Goal: Navigation & Orientation: Find specific page/section

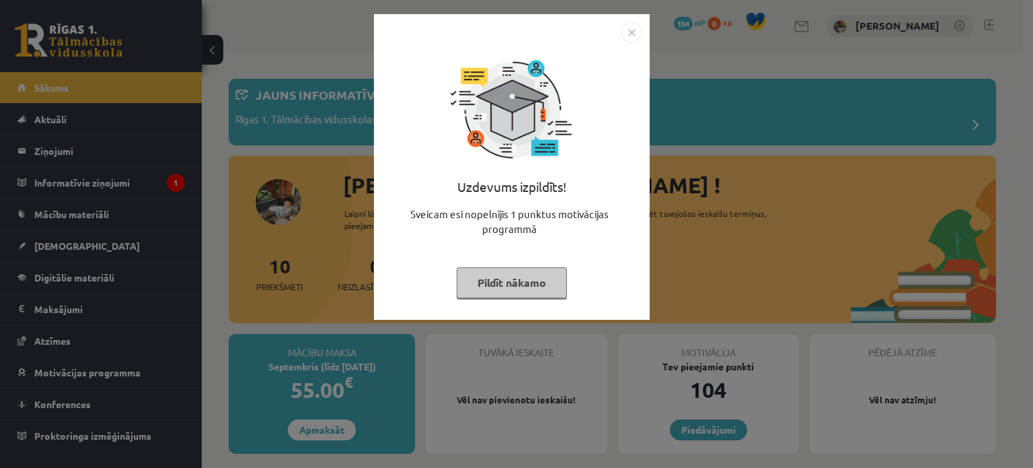
click at [477, 286] on button "Pildīt nākamo" at bounding box center [512, 282] width 110 height 31
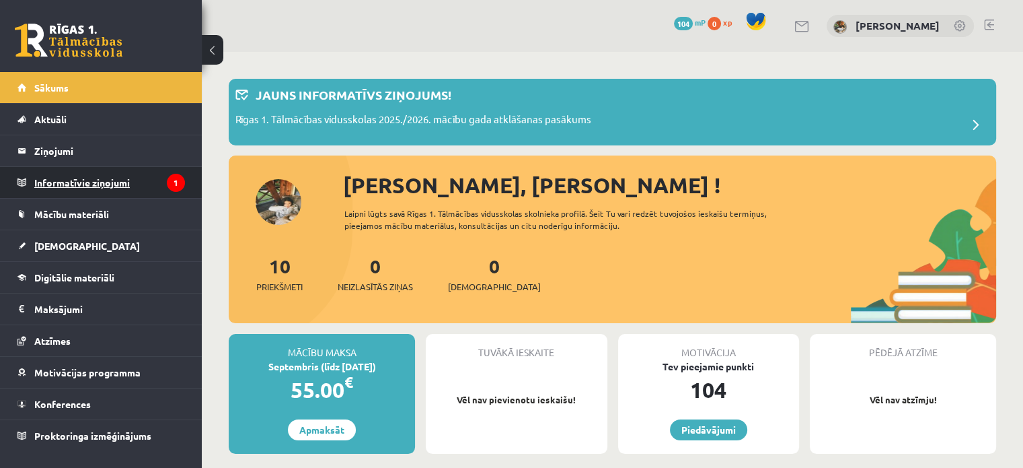
click at [59, 172] on legend "Informatīvie ziņojumi 1" at bounding box center [109, 182] width 151 height 31
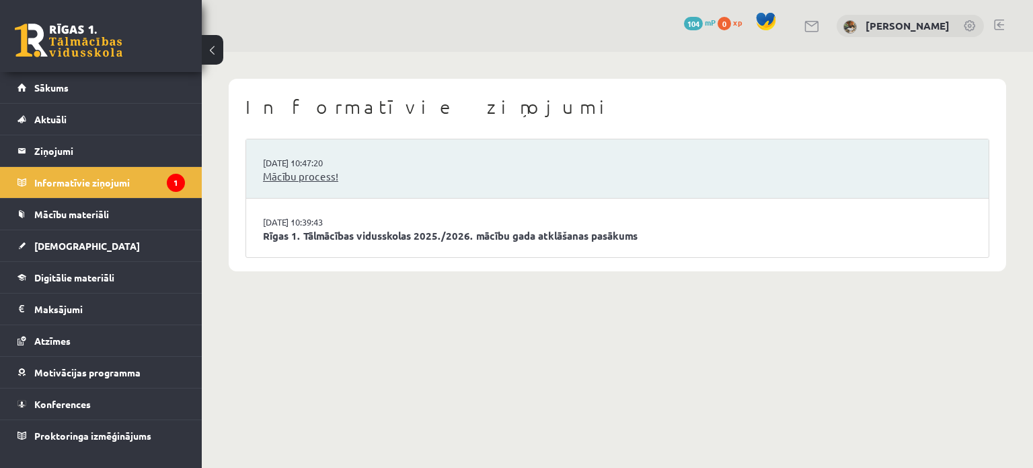
click at [389, 173] on link "Mācību process!" at bounding box center [617, 176] width 709 height 15
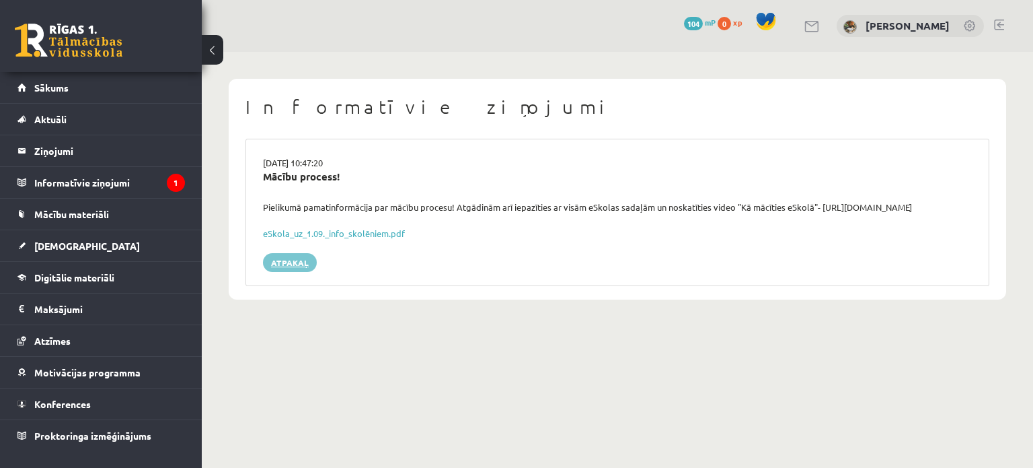
click at [299, 264] on link "Atpakaļ" at bounding box center [290, 262] width 54 height 19
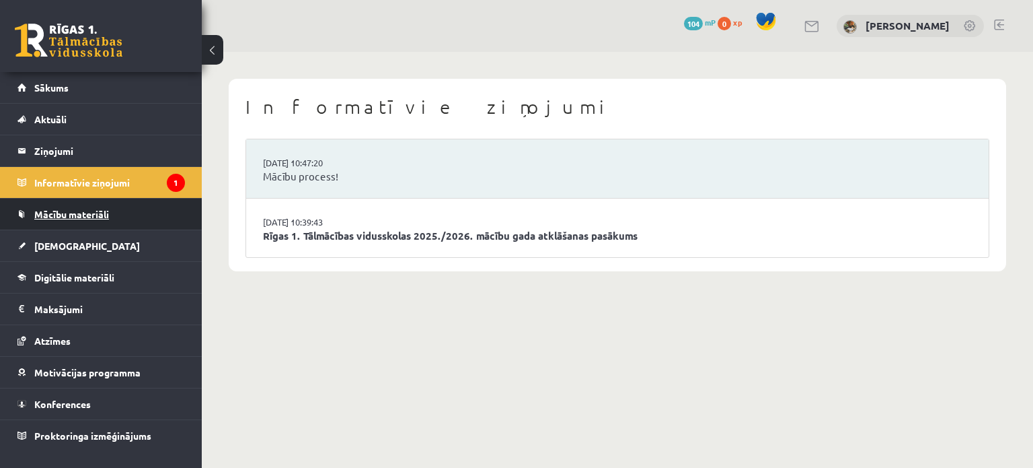
click at [159, 207] on link "Mācību materiāli" at bounding box center [101, 213] width 168 height 31
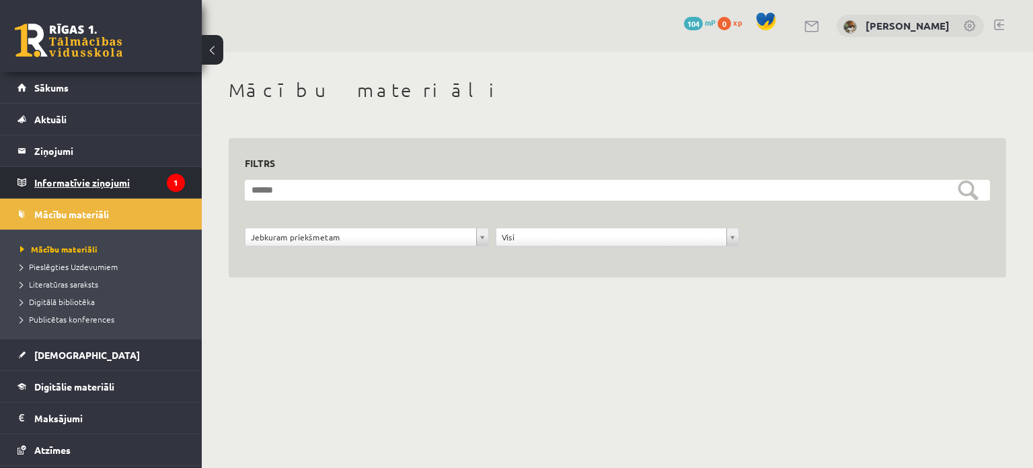
click at [106, 182] on legend "Informatīvie ziņojumi 1" at bounding box center [109, 182] width 151 height 31
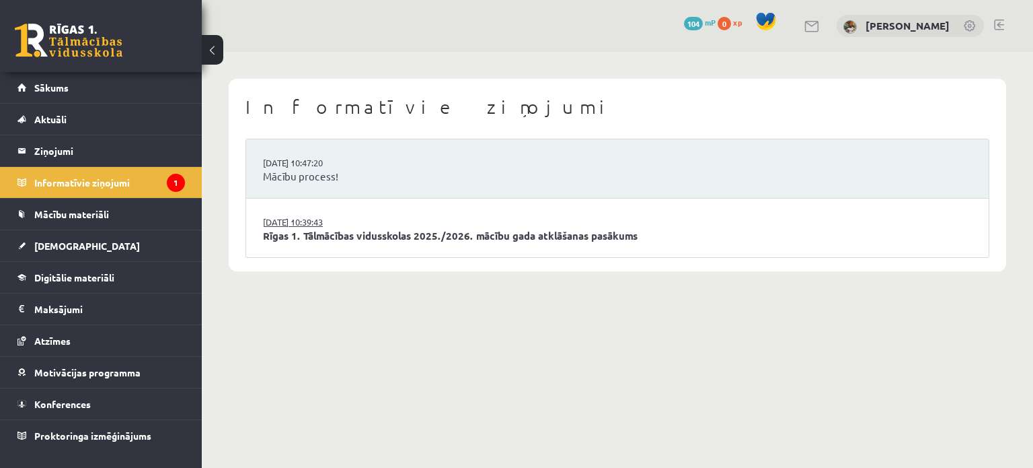
click at [295, 219] on link "27.08.2025 10:39:43" at bounding box center [313, 221] width 101 height 13
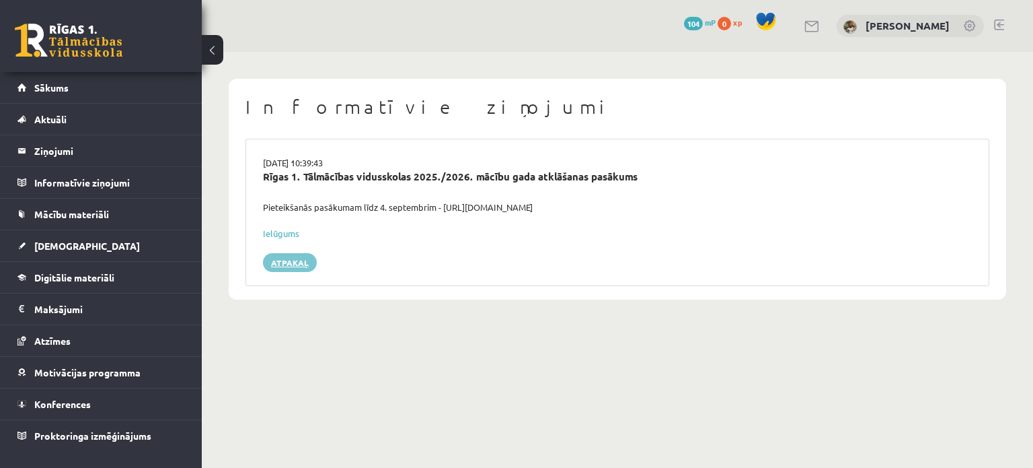
click at [297, 258] on link "Atpakaļ" at bounding box center [290, 262] width 54 height 19
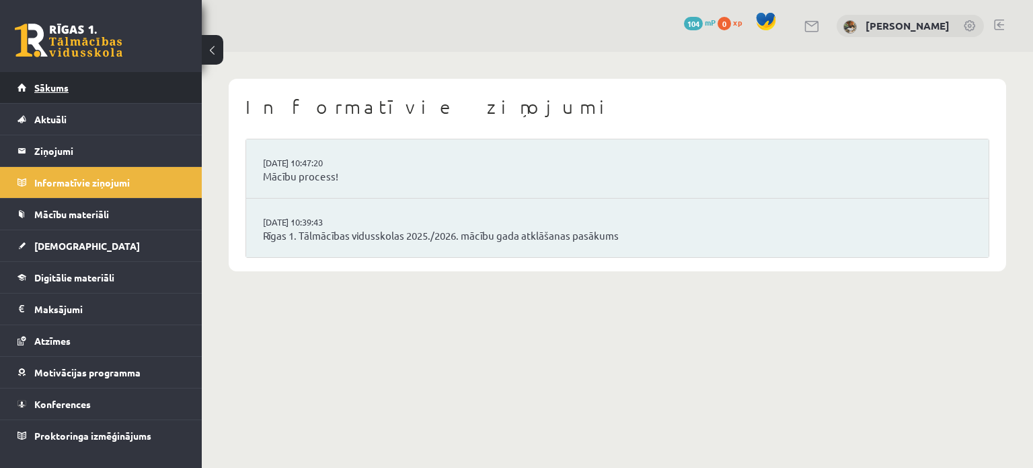
click at [157, 80] on link "Sākums" at bounding box center [101, 87] width 168 height 31
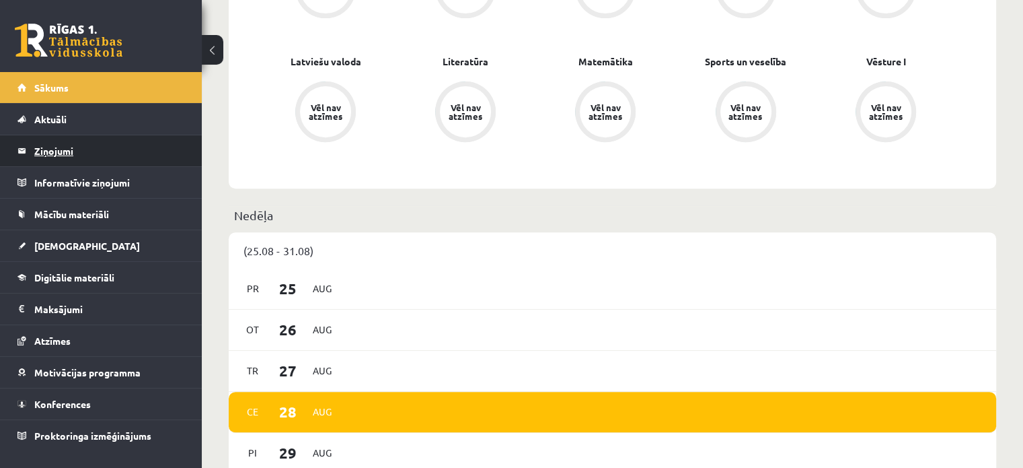
scroll to position [463, 0]
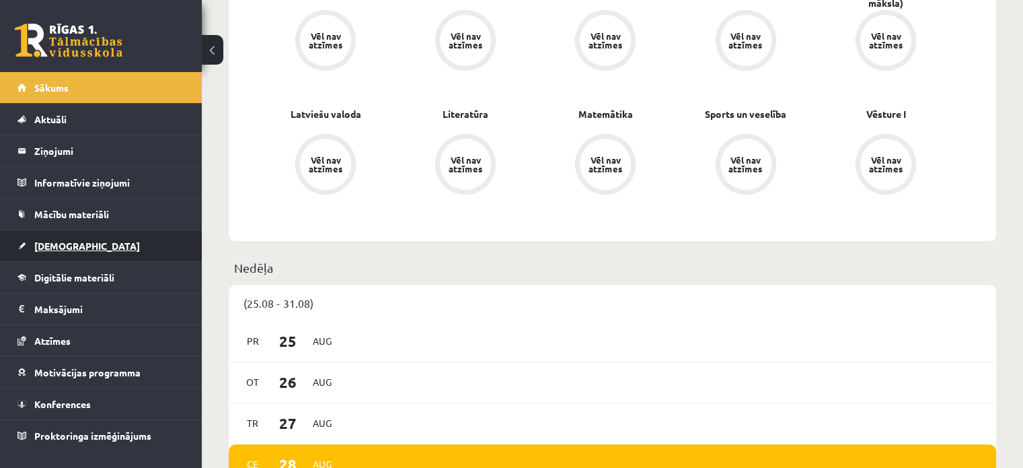
click at [113, 244] on link "[DEMOGRAPHIC_DATA]" at bounding box center [101, 245] width 168 height 31
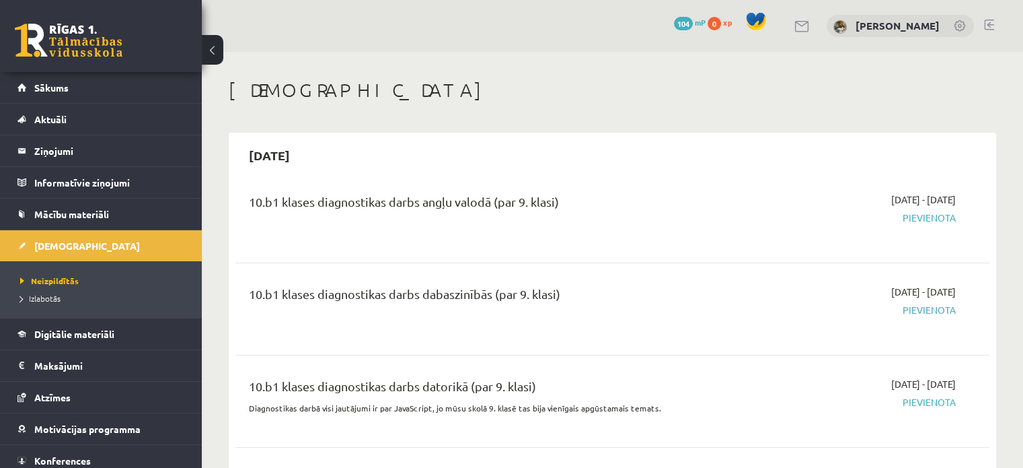
click at [931, 216] on span "Pievienota" at bounding box center [845, 218] width 222 height 14
click at [906, 217] on span "Pievienota" at bounding box center [845, 218] width 222 height 14
click at [922, 218] on span "Pievienota" at bounding box center [845, 218] width 222 height 14
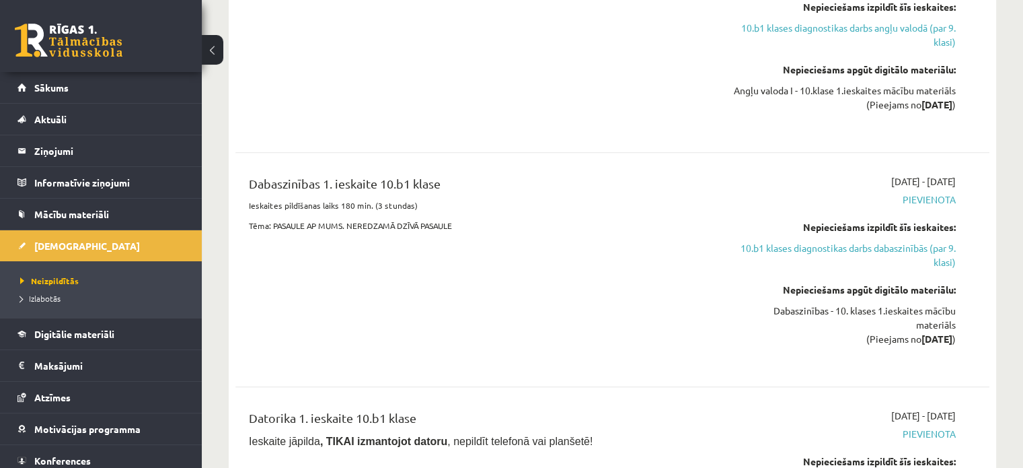
scroll to position [460, 0]
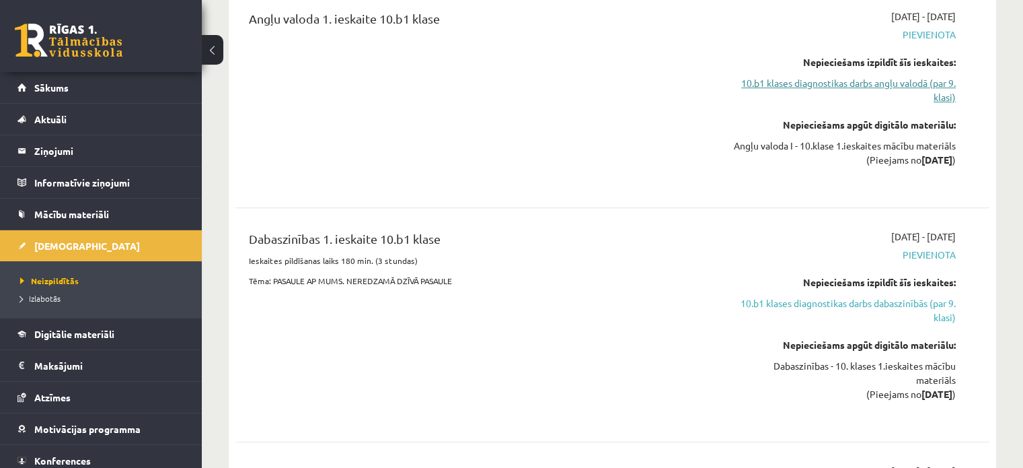
click at [945, 79] on link "10.b1 klases diagnostikas darbs angļu valodā (par 9. klasi)" at bounding box center [845, 90] width 222 height 28
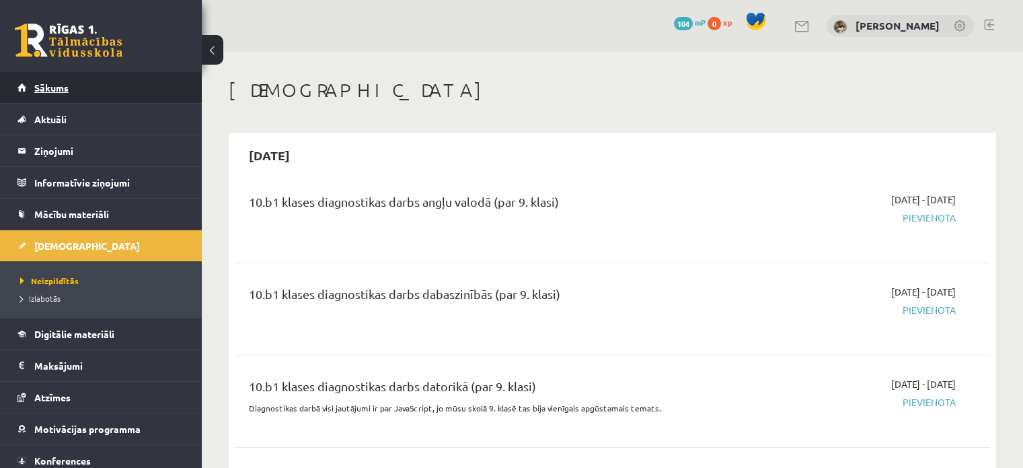
click at [116, 81] on link "Sākums" at bounding box center [101, 87] width 168 height 31
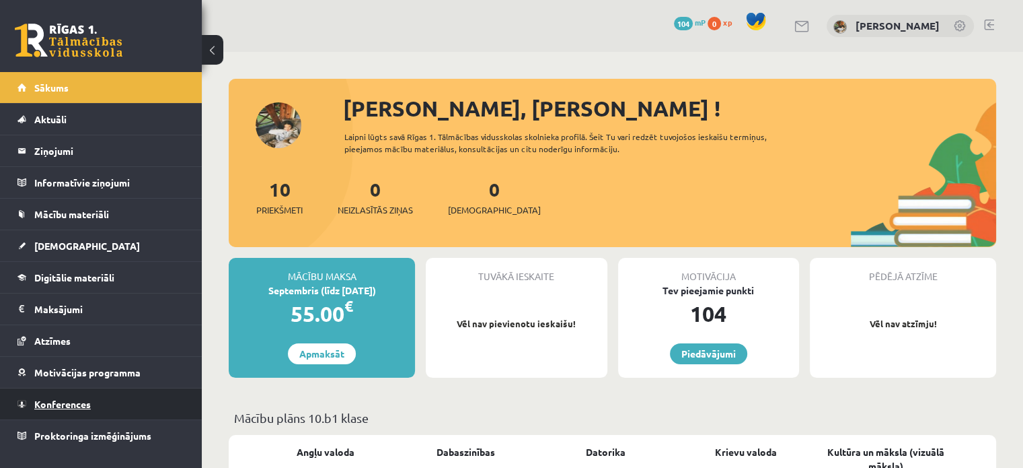
click at [98, 409] on link "Konferences" at bounding box center [101, 403] width 168 height 31
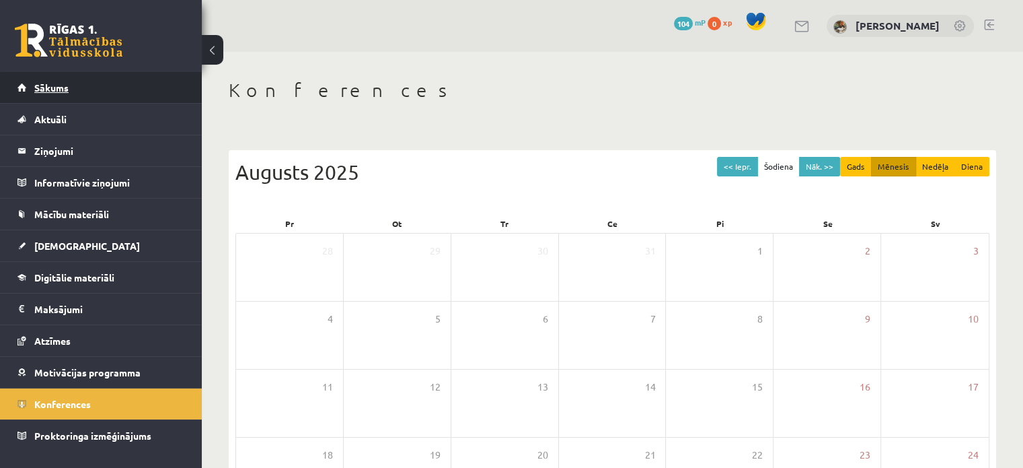
click at [81, 92] on link "Sākums" at bounding box center [101, 87] width 168 height 31
